Goal: Information Seeking & Learning: Learn about a topic

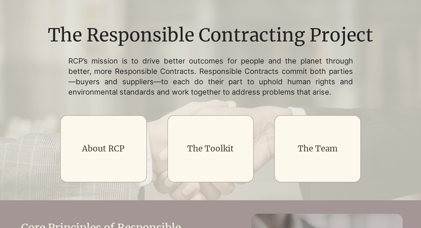
scroll to position [134, 0]
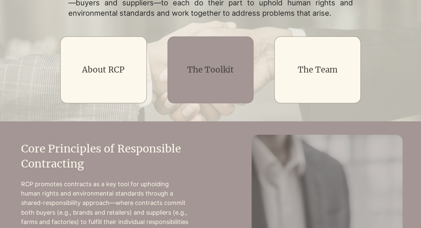
click at [212, 70] on link "The Toolkit" at bounding box center [210, 70] width 47 height 10
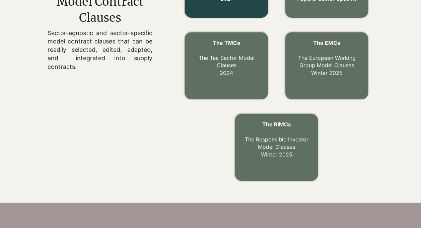
scroll to position [301, 0]
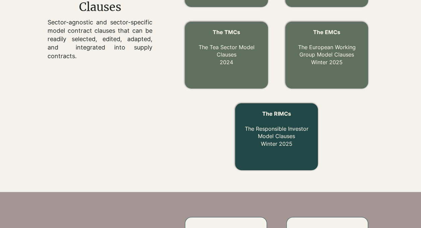
click at [285, 116] on span "The RIMCs" at bounding box center [276, 114] width 29 height 7
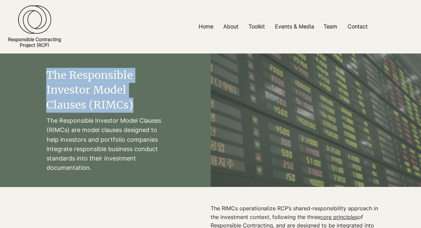
drag, startPoint x: 47, startPoint y: 77, endPoint x: 140, endPoint y: 109, distance: 98.1
click at [140, 109] on h2 "The Responsible Investor Model Clauses (RIMCs)" at bounding box center [105, 90] width 118 height 45
copy span "The Responsible Investor Model Clauses (RIMCs)"
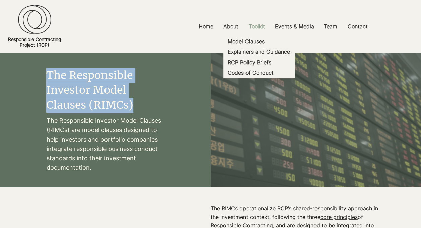
click at [256, 27] on p "Toolkit" at bounding box center [256, 26] width 23 height 15
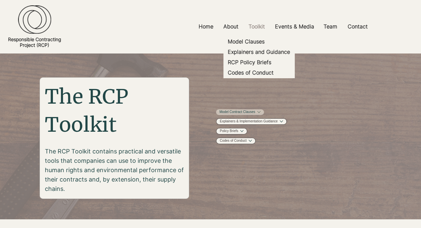
click at [253, 115] on link "Model Contract Clauses" at bounding box center [237, 112] width 36 height 5
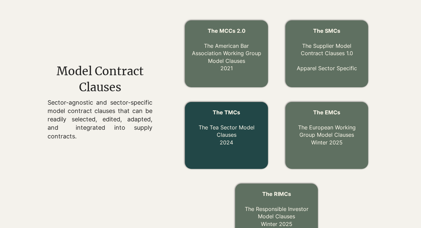
scroll to position [218, 0]
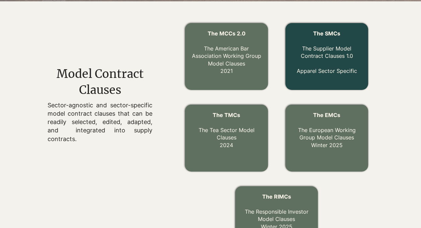
click at [313, 72] on link "Apparel Sector Specific" at bounding box center [326, 71] width 60 height 7
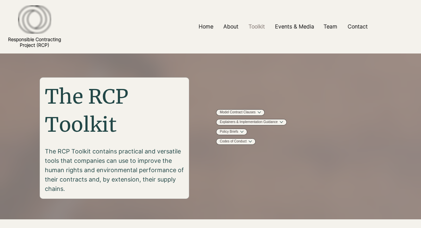
scroll to position [218, 0]
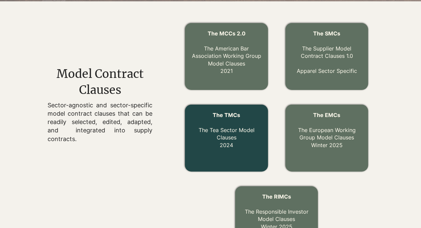
click at [248, 138] on p "The TMCs The Tea Sector Model Clauses 2024" at bounding box center [227, 131] width 70 height 38
click at [233, 119] on p "The TMCs The Tea Sector Model Clauses 2024" at bounding box center [227, 131] width 70 height 38
click at [224, 141] on link "The TMCs The Tea Sector Model Clauses 2024" at bounding box center [226, 130] width 56 height 37
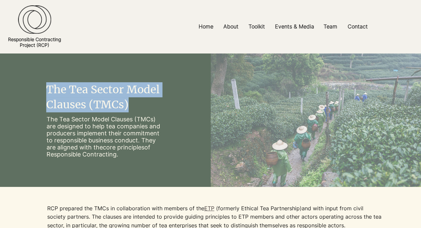
drag, startPoint x: 135, startPoint y: 105, endPoint x: 48, endPoint y: 91, distance: 87.9
click at [48, 91] on h2 "The Tea Sector Model Clauses (TMCs)" at bounding box center [105, 97] width 118 height 30
copy span "The Tea Sector Model Clauses (TMCs)"
